Goal: Task Accomplishment & Management: Use online tool/utility

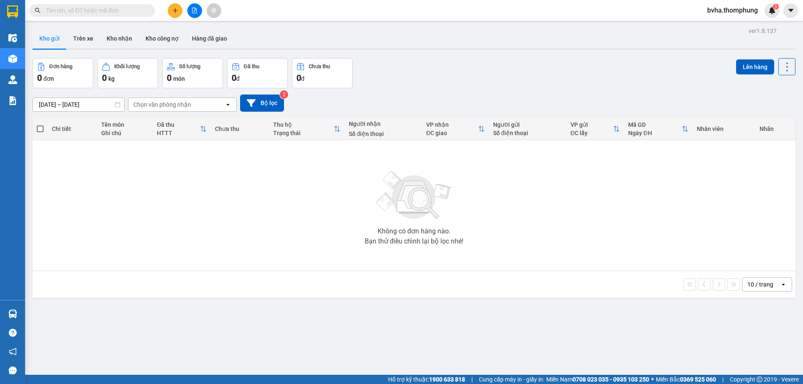
click at [169, 11] on button at bounding box center [175, 10] width 15 height 15
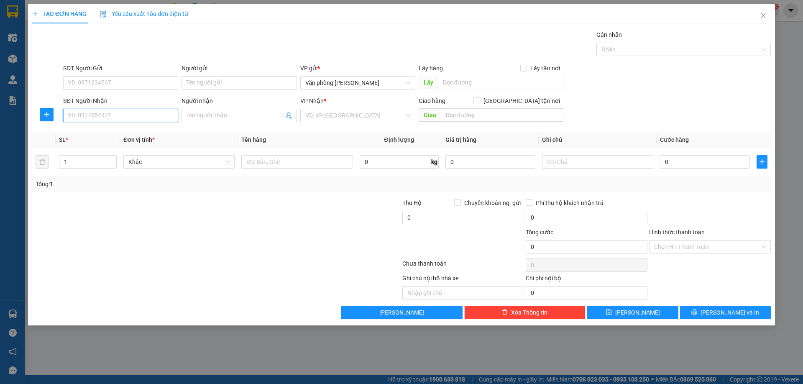
click at [146, 121] on input "SĐT Người Nhận" at bounding box center [120, 115] width 115 height 13
type input "0984254324"
click at [140, 134] on div "0984254324 - VINH" at bounding box center [120, 132] width 105 height 9
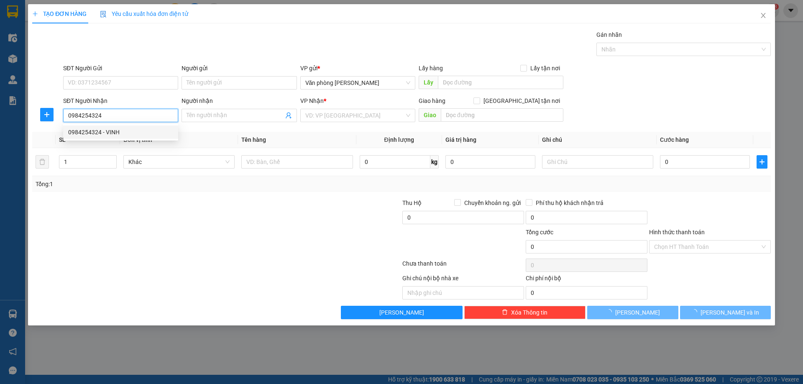
type input "VINH"
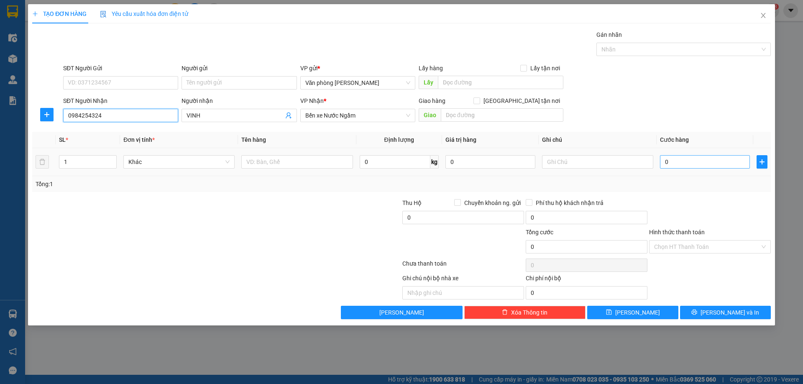
type input "0984254324"
click at [688, 165] on input "0" at bounding box center [705, 161] width 90 height 13
type input "5"
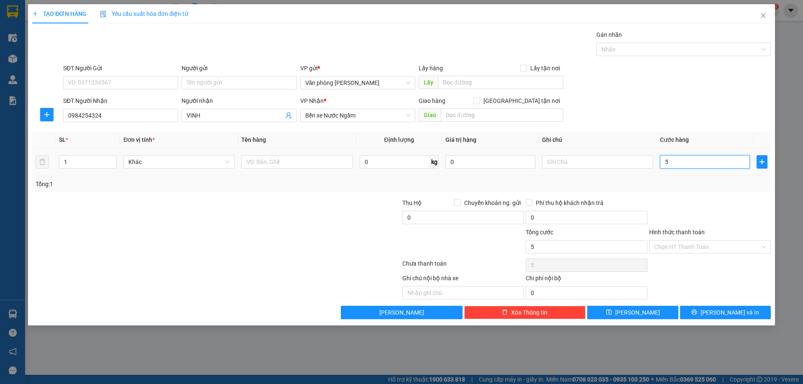
type input "50"
type input "500"
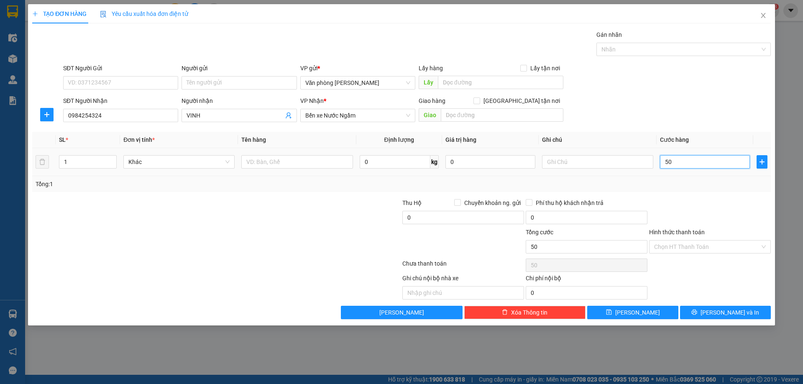
type input "500"
type input "5.000"
type input "50.000"
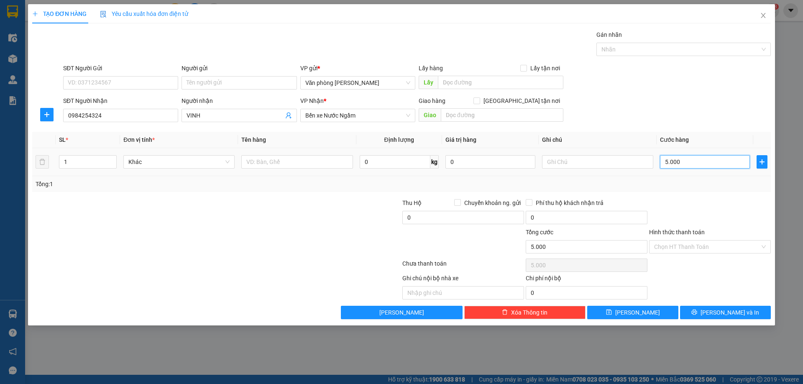
type input "50.000"
click at [711, 246] on input "Hình thức thanh toán" at bounding box center [707, 247] width 106 height 13
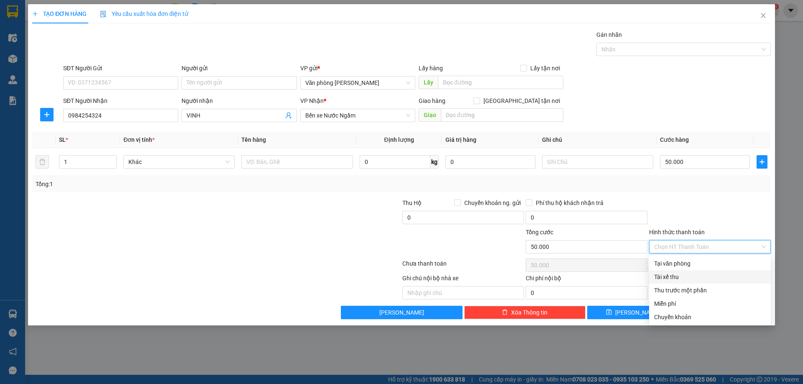
click at [684, 277] on div "Tài xế thu" at bounding box center [710, 276] width 112 height 9
type input "0"
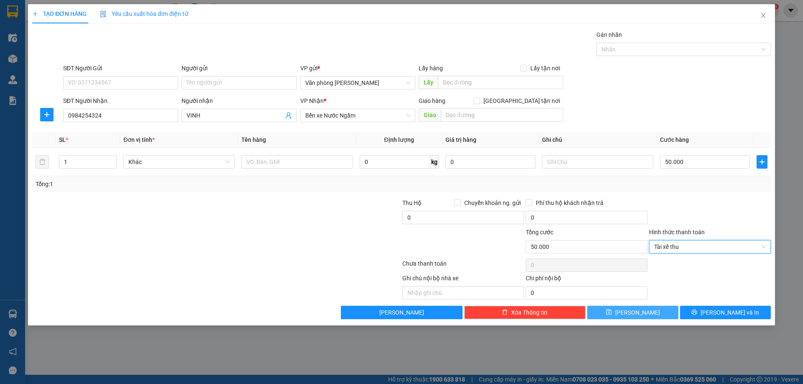
click at [645, 314] on button "[PERSON_NAME]" at bounding box center [632, 312] width 91 height 13
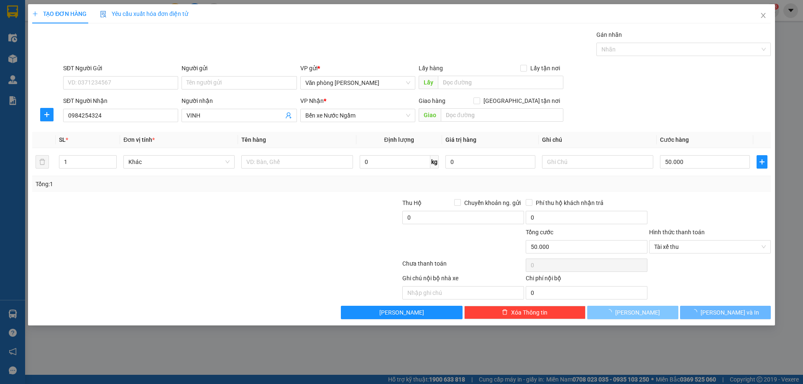
type input "0"
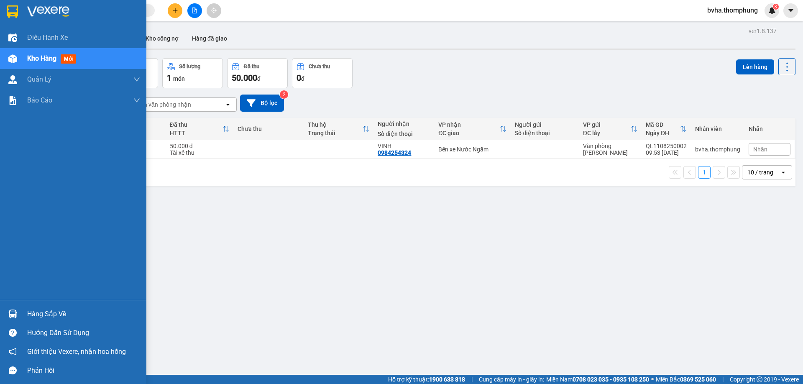
click at [20, 64] on div at bounding box center [12, 58] width 15 height 15
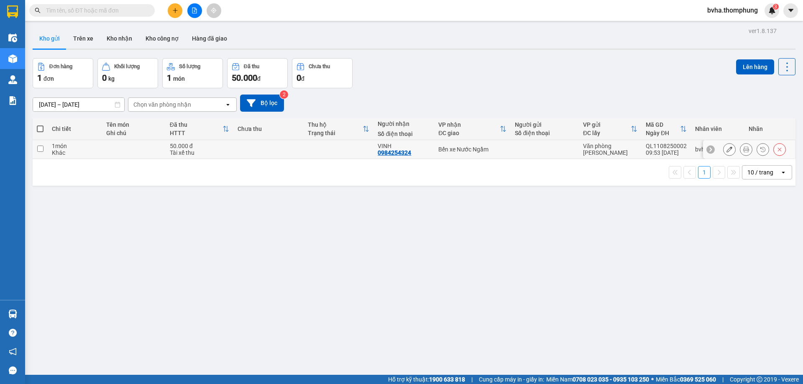
click at [38, 148] on input "checkbox" at bounding box center [40, 149] width 6 height 6
checkbox input "true"
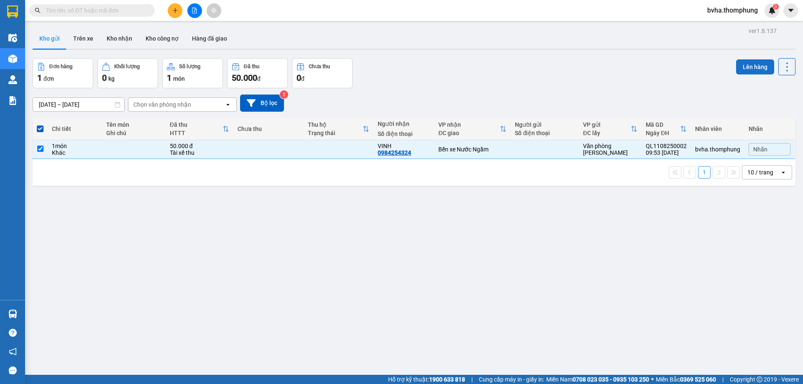
click at [745, 66] on button "Lên hàng" at bounding box center [755, 66] width 38 height 15
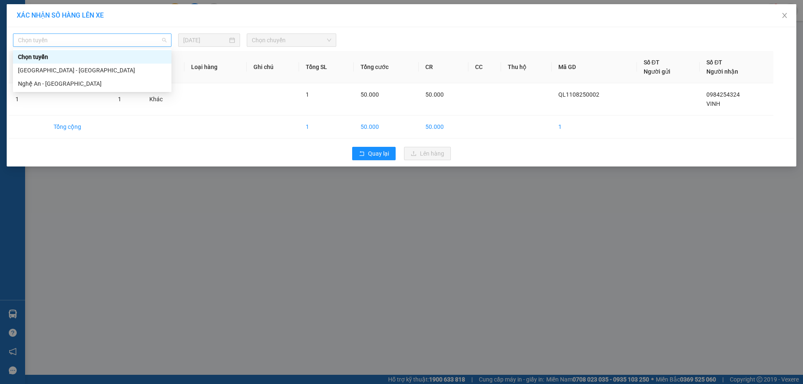
click at [62, 42] on span "Chọn tuyến" at bounding box center [92, 40] width 149 height 13
click at [46, 85] on div "Nghệ An - Hà Nội" at bounding box center [92, 83] width 149 height 9
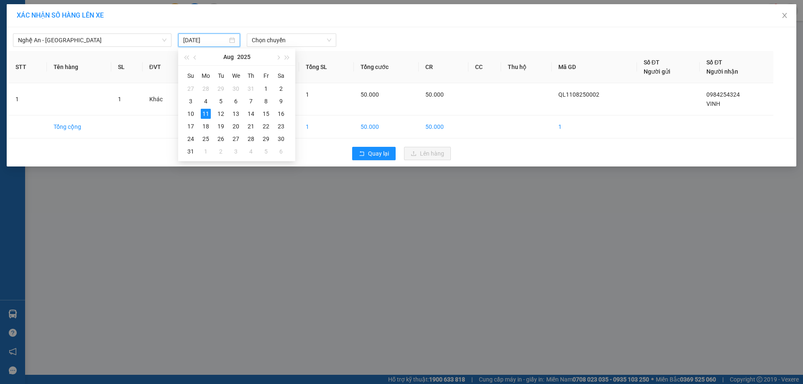
click at [220, 40] on input "11/08/2025" at bounding box center [205, 40] width 44 height 9
type input "11/08/2025"
click at [300, 39] on span "Chọn chuyến" at bounding box center [291, 40] width 79 height 13
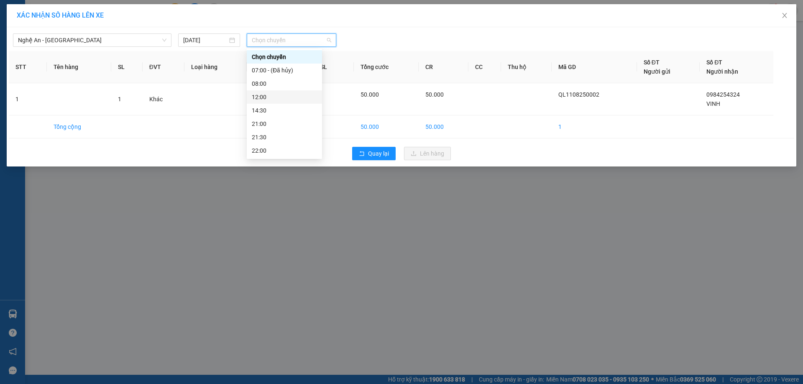
click at [263, 97] on div "12:00" at bounding box center [284, 96] width 65 height 9
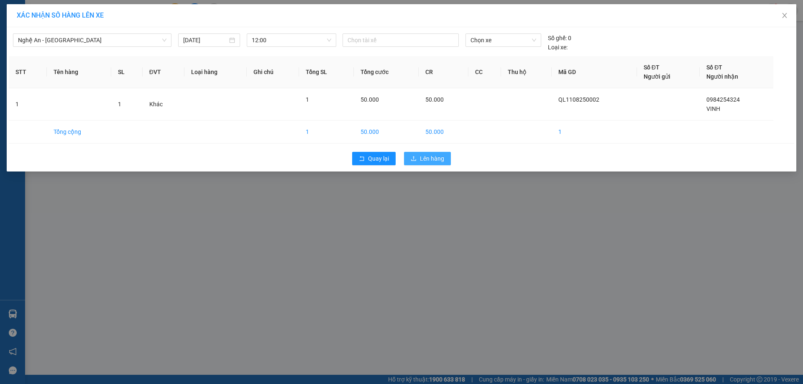
click at [433, 158] on span "Lên hàng" at bounding box center [432, 158] width 24 height 9
